Goal: Task Accomplishment & Management: Complete application form

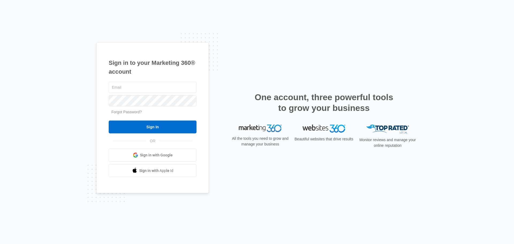
type input "[EMAIL_ADDRESS][DOMAIN_NAME]"
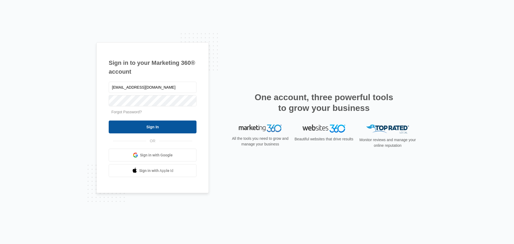
click at [175, 127] on input "Sign In" at bounding box center [153, 126] width 88 height 13
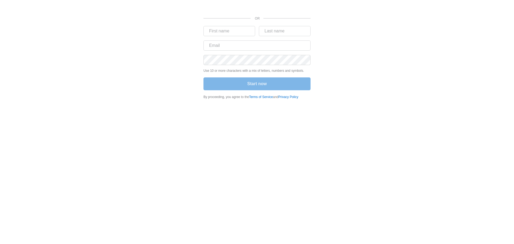
click at [254, 81] on div "Start now" at bounding box center [256, 84] width 107 height 14
